Goal: Transaction & Acquisition: Purchase product/service

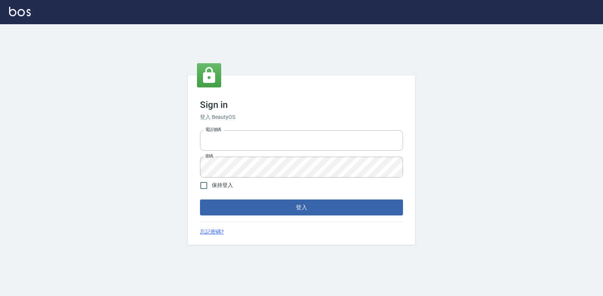
type input "047265856"
click at [276, 205] on button "登入" at bounding box center [301, 208] width 203 height 16
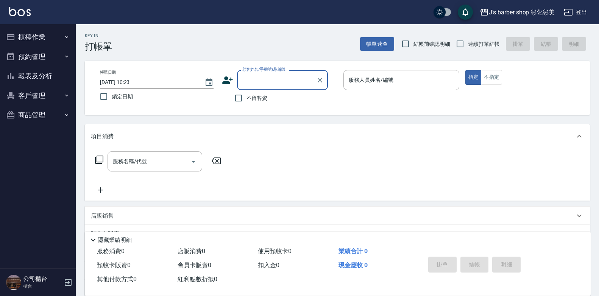
click at [51, 54] on button "預約管理" at bounding box center [38, 57] width 70 height 20
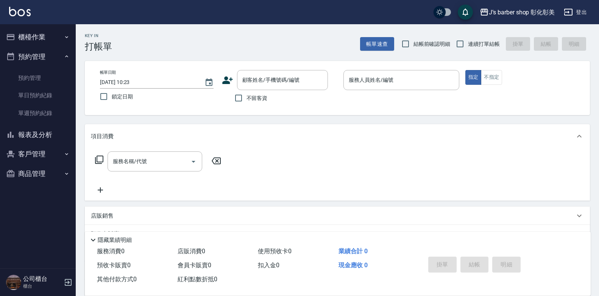
click at [43, 32] on button "櫃檯作業" at bounding box center [38, 37] width 70 height 20
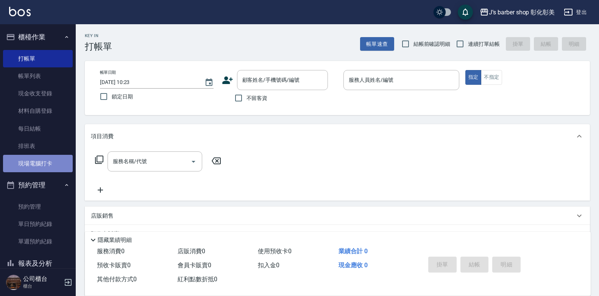
click at [52, 157] on link "現場電腦打卡" at bounding box center [38, 163] width 70 height 17
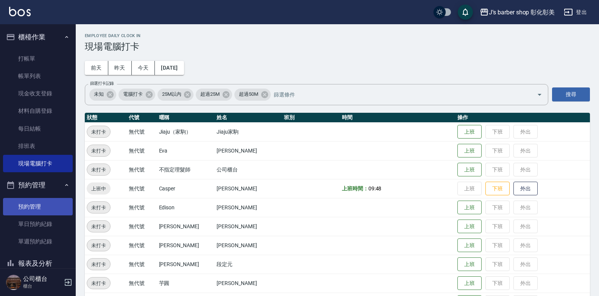
click at [47, 206] on link "預約管理" at bounding box center [38, 206] width 70 height 17
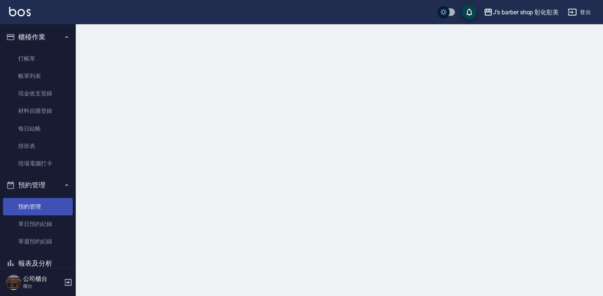
click at [47, 206] on link "預約管理" at bounding box center [38, 206] width 70 height 17
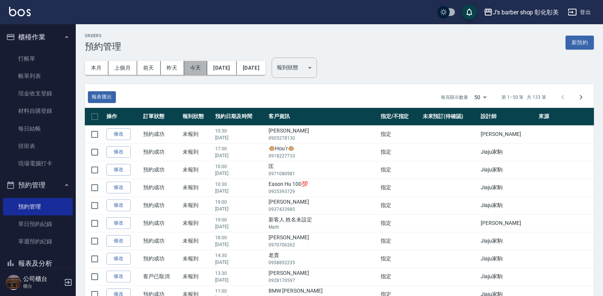
click at [192, 65] on button "今天" at bounding box center [195, 68] width 23 height 14
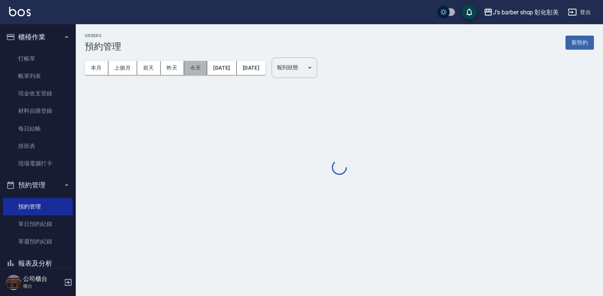
click at [192, 65] on button "今天" at bounding box center [195, 68] width 23 height 14
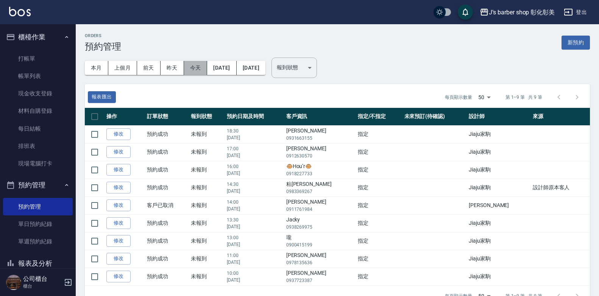
click at [204, 69] on button "今天" at bounding box center [195, 68] width 23 height 14
click at [36, 79] on link "帳單列表" at bounding box center [38, 75] width 70 height 17
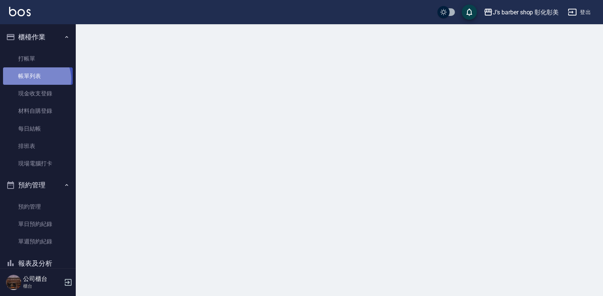
click at [36, 79] on link "帳單列表" at bounding box center [38, 75] width 70 height 17
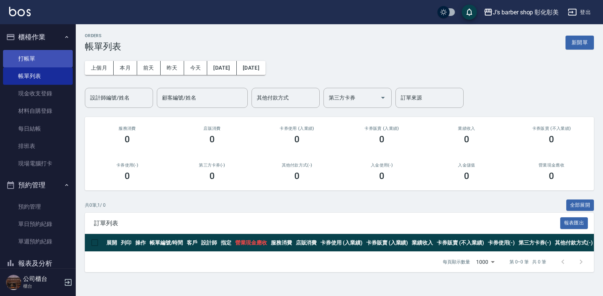
click at [22, 59] on link "打帳單" at bounding box center [38, 58] width 70 height 17
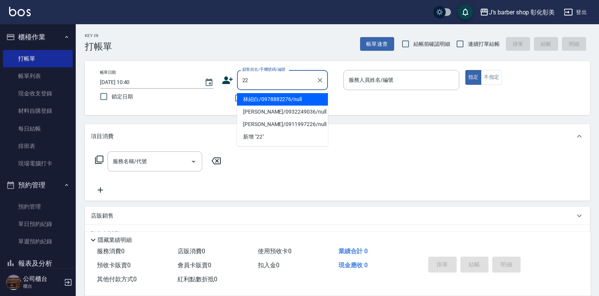
type input "2"
type input "鄧"
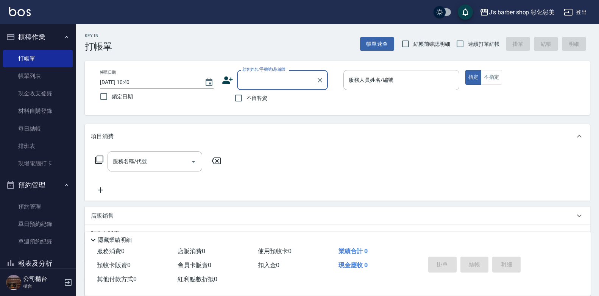
type input "ㄎ"
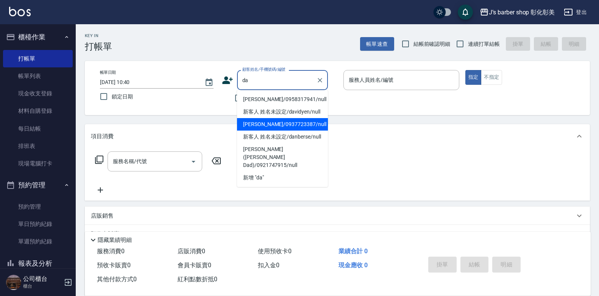
click at [286, 125] on li "[PERSON_NAME]/0937723387/null" at bounding box center [282, 124] width 91 height 12
type input "[PERSON_NAME]/0937723387/null"
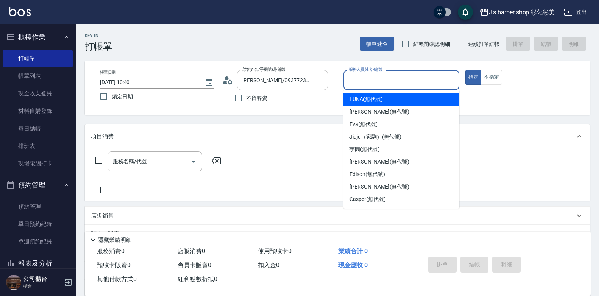
click at [349, 81] on input "服務人員姓名/編號" at bounding box center [401, 79] width 109 height 13
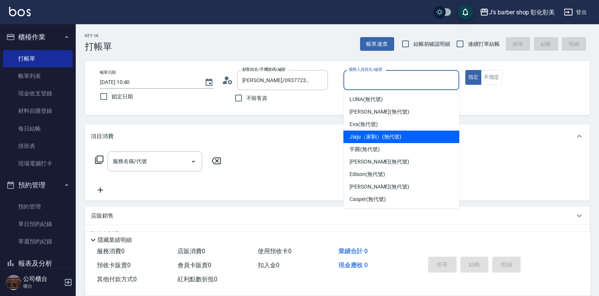
click at [365, 137] on span "Jiaju（家駒） (無代號)" at bounding box center [375, 137] width 52 height 8
type input "Jiaju（家駒）(無代號)"
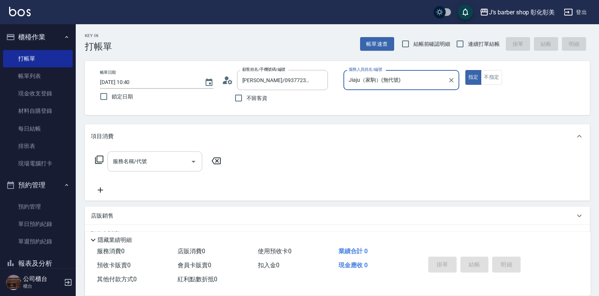
click at [177, 162] on input "服務名稱/代號" at bounding box center [149, 161] width 76 height 13
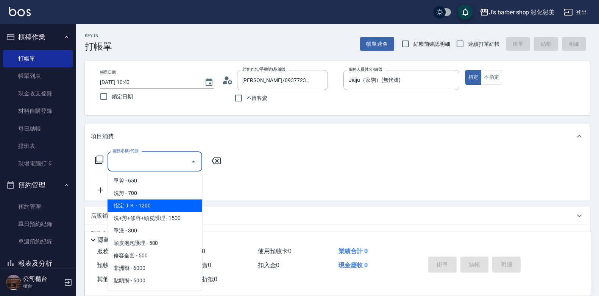
click at [123, 205] on span "指定ＪＫ - 1200" at bounding box center [155, 206] width 95 height 12
type input "指定ＪＫ(102)"
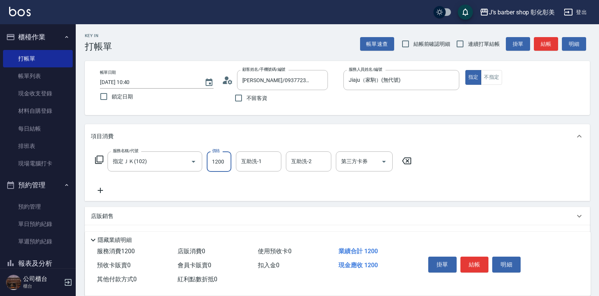
click at [215, 164] on input "1200" at bounding box center [219, 161] width 25 height 20
type input "650"
click at [250, 164] on div "互助洗-1 互助洗-1" at bounding box center [258, 161] width 45 height 20
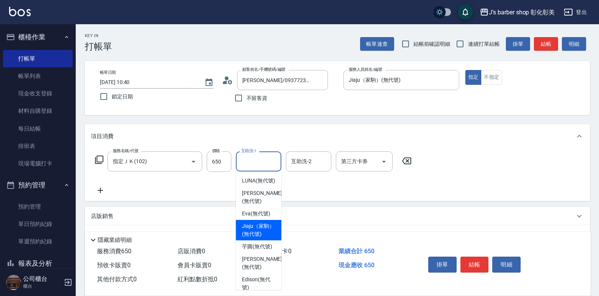
click at [260, 237] on span "Jiaju（家駒） (無代號)" at bounding box center [258, 230] width 33 height 16
type input "Jiaju（家駒）(無代號)"
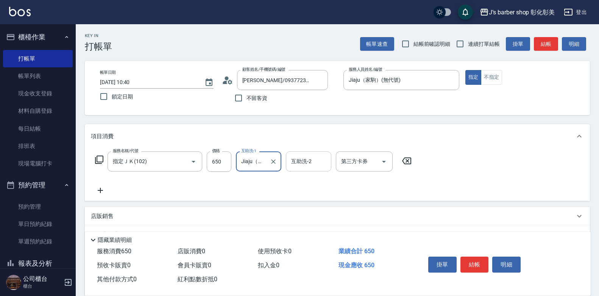
click at [301, 163] on div "互助洗-2 互助洗-2" at bounding box center [308, 161] width 45 height 20
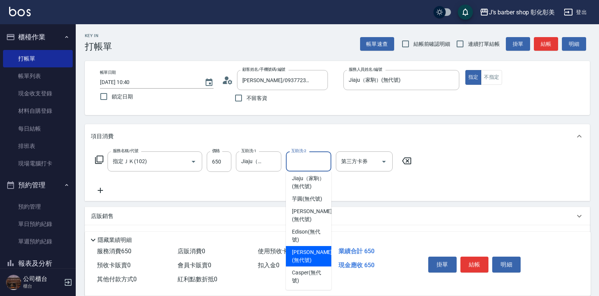
scroll to position [64, 0]
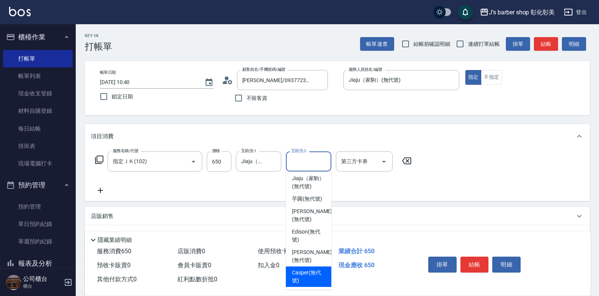
click at [305, 272] on span "Casper (無代號)" at bounding box center [308, 277] width 33 height 16
type input "Casper(無代號)"
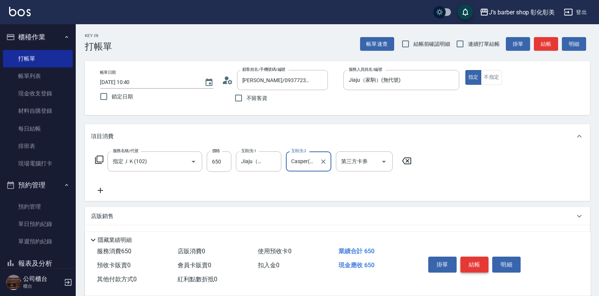
click at [479, 260] on button "結帳" at bounding box center [474, 265] width 28 height 16
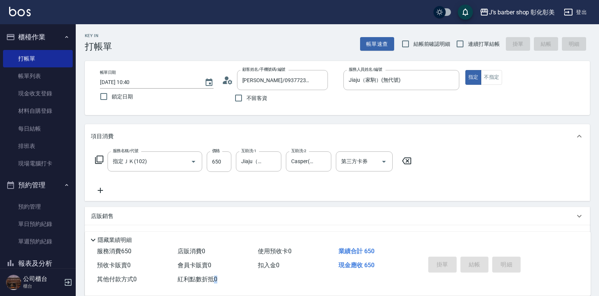
click at [479, 260] on div "掛單 結帳 明細" at bounding box center [474, 266] width 99 height 24
